Goal: Check status: Check status

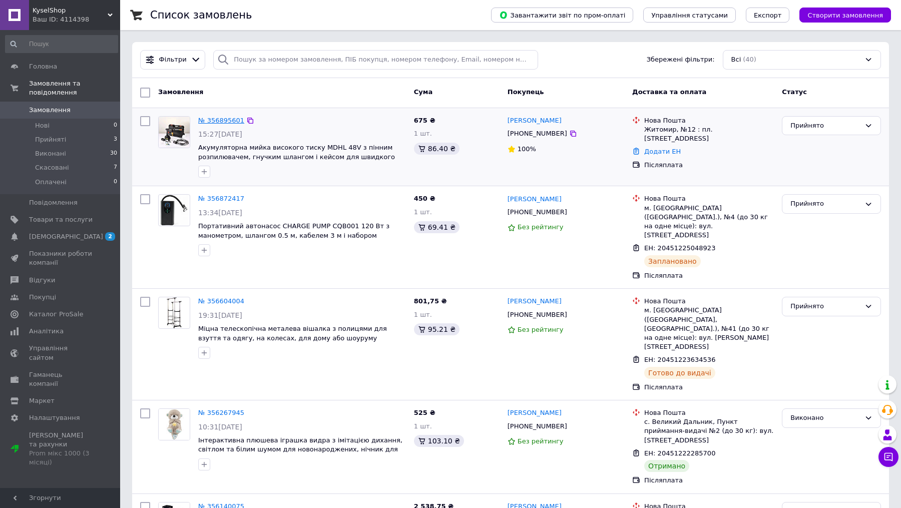
click at [233, 118] on link "№ 356895601" at bounding box center [221, 121] width 46 height 8
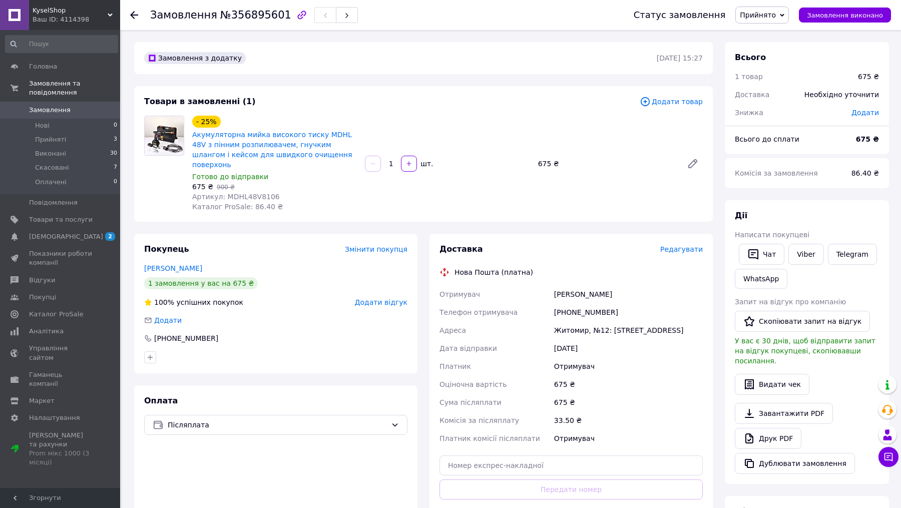
click at [259, 193] on span "Артикул: MDHL48V8106" at bounding box center [236, 197] width 88 height 8
copy span "MDHL48V8106"
click at [577, 303] on div "[PHONE_NUMBER]" at bounding box center [628, 312] width 153 height 18
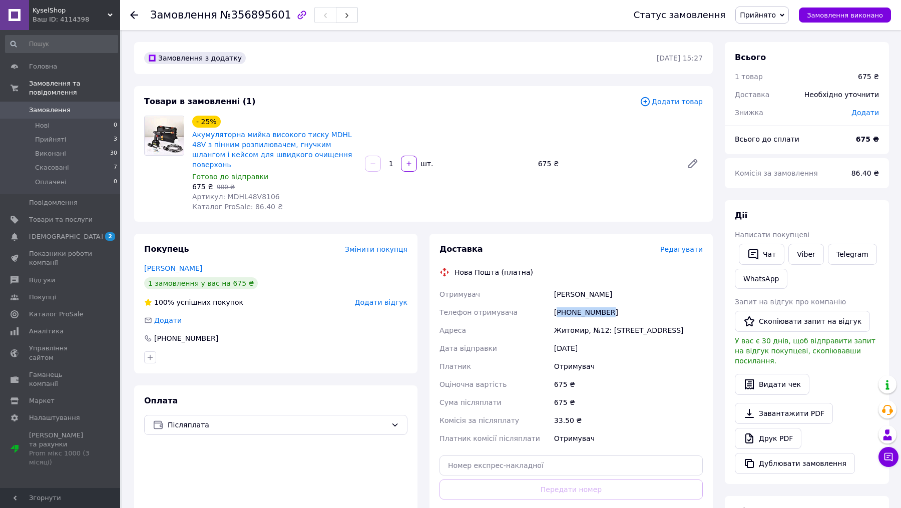
click at [577, 303] on div "[PHONE_NUMBER]" at bounding box center [628, 312] width 153 height 18
click at [579, 287] on div "[PERSON_NAME]" at bounding box center [628, 294] width 153 height 18
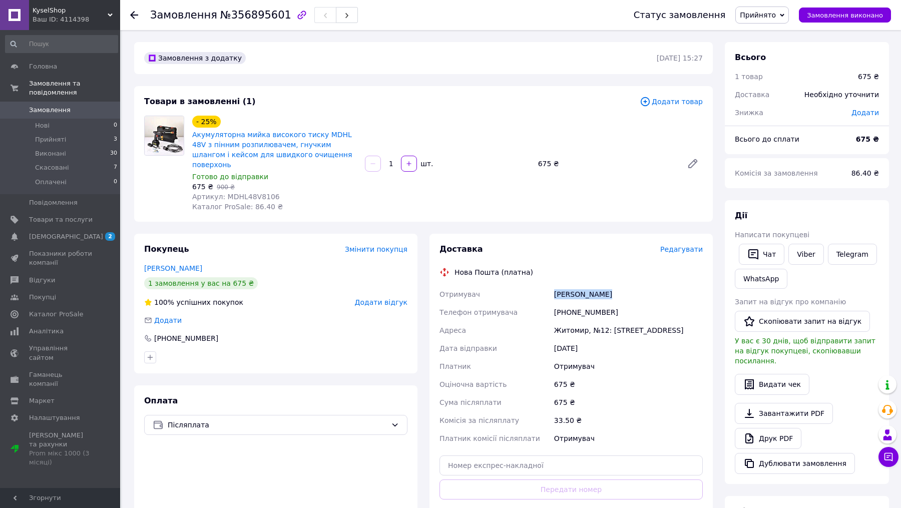
copy div "[PERSON_NAME]"
click at [595, 303] on div "[PHONE_NUMBER]" at bounding box center [628, 312] width 153 height 18
copy div "[PHONE_NUMBER]"
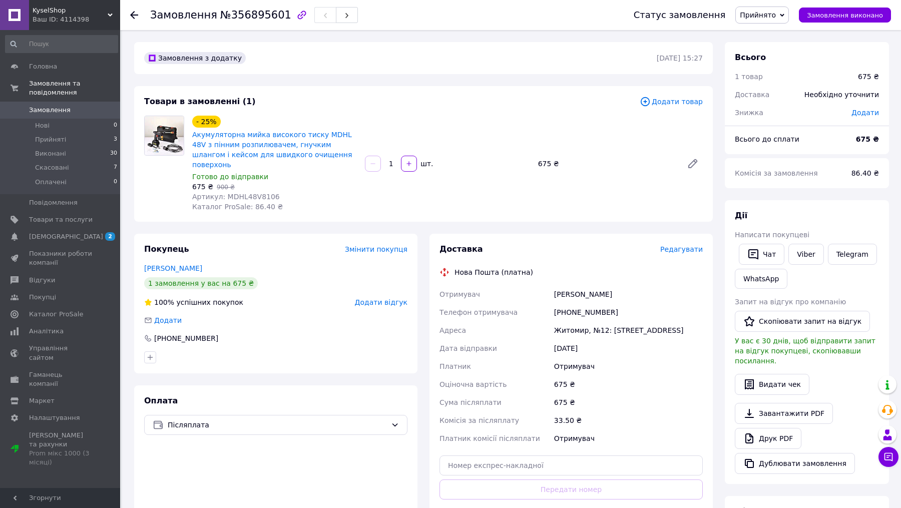
click at [580, 323] on div "Житомир, №12: [STREET_ADDRESS]" at bounding box center [628, 330] width 153 height 18
copy div "Житомир, №12: [STREET_ADDRESS]"
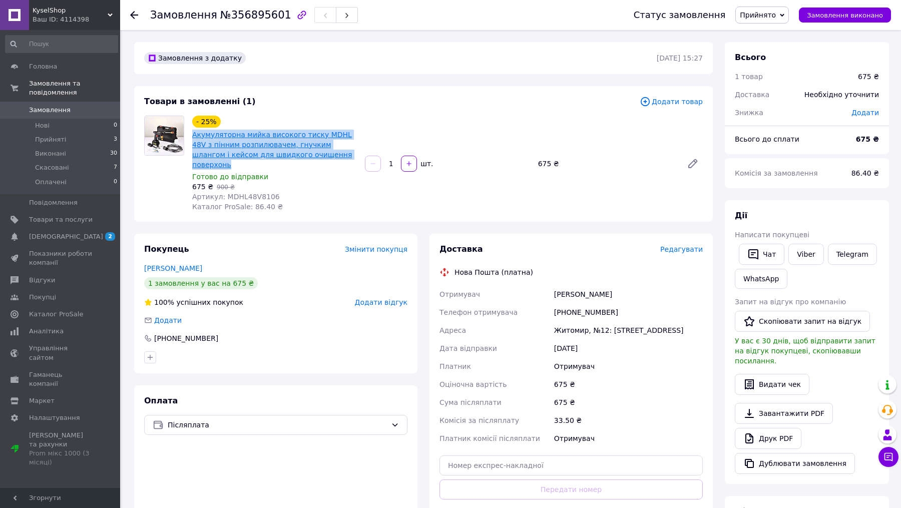
drag, startPoint x: 342, startPoint y: 155, endPoint x: 192, endPoint y: 133, distance: 151.3
click at [192, 133] on span "Акумуляторна мийка високого тиску MDHL 48V з пінним розпилювачем, гнучким шланг…" at bounding box center [274, 150] width 165 height 40
click at [42, 89] on span "Замовлення та повідомлення" at bounding box center [74, 88] width 91 height 18
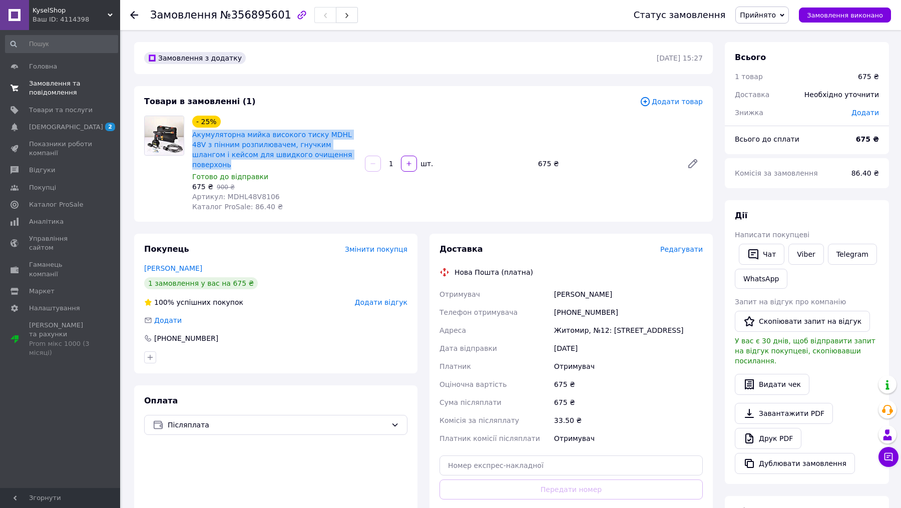
click at [56, 91] on span "Замовлення та повідомлення" at bounding box center [61, 88] width 64 height 18
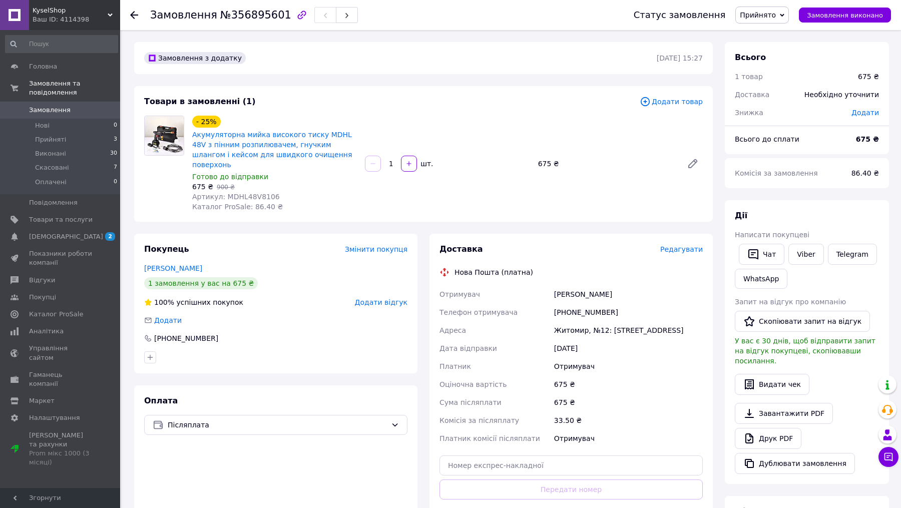
click at [131, 9] on div at bounding box center [140, 15] width 20 height 30
click at [135, 16] on icon at bounding box center [134, 15] width 8 height 8
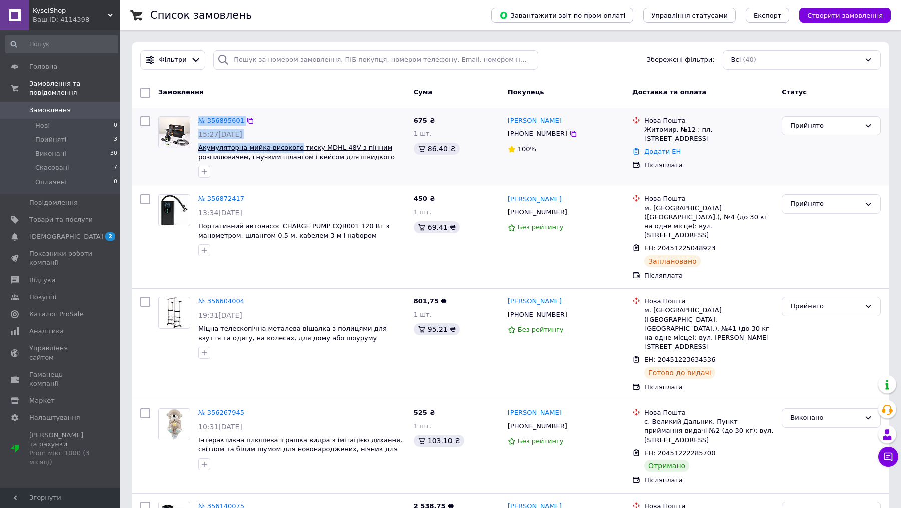
drag, startPoint x: 192, startPoint y: 146, endPoint x: 294, endPoint y: 148, distance: 102.2
click at [294, 148] on div "№ 356895601 15:27[DATE] Акумуляторна мийка високого тиску MDHL 48V з пінним роз…" at bounding box center [282, 147] width 256 height 70
click at [316, 124] on div "№ 356895601" at bounding box center [302, 121] width 210 height 12
drag, startPoint x: 193, startPoint y: 148, endPoint x: 296, endPoint y: 148, distance: 102.7
click at [296, 148] on div "№ 356895601 15:27[DATE] Акумуляторна мийка високого тиску MDHL 48V з пінним роз…" at bounding box center [282, 147] width 256 height 70
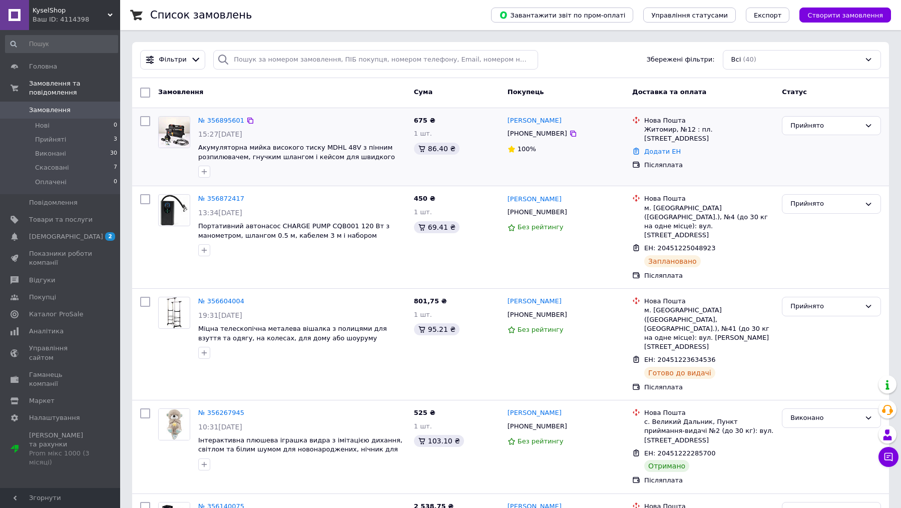
click at [324, 108] on div "№ 356895601 15:27[DATE] Акумуляторна мийка високого тиску MDHL 48V з пінним роз…" at bounding box center [510, 147] width 757 height 78
drag, startPoint x: 195, startPoint y: 145, endPoint x: 335, endPoint y: 149, distance: 140.3
click at [335, 149] on div "№ 356895601 15:27[DATE] Акумуляторна мийка високого тиску MDHL 48V з пінним роз…" at bounding box center [302, 147] width 216 height 70
copy span "Акумуляторна мийка високого тиску MDHL"
